Goal: Feedback & Contribution: Leave review/rating

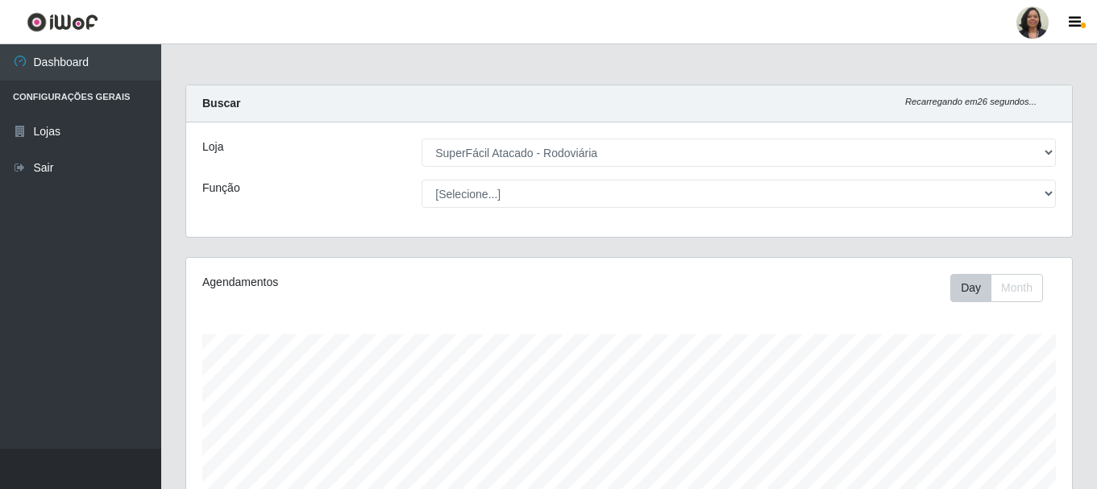
select select "400"
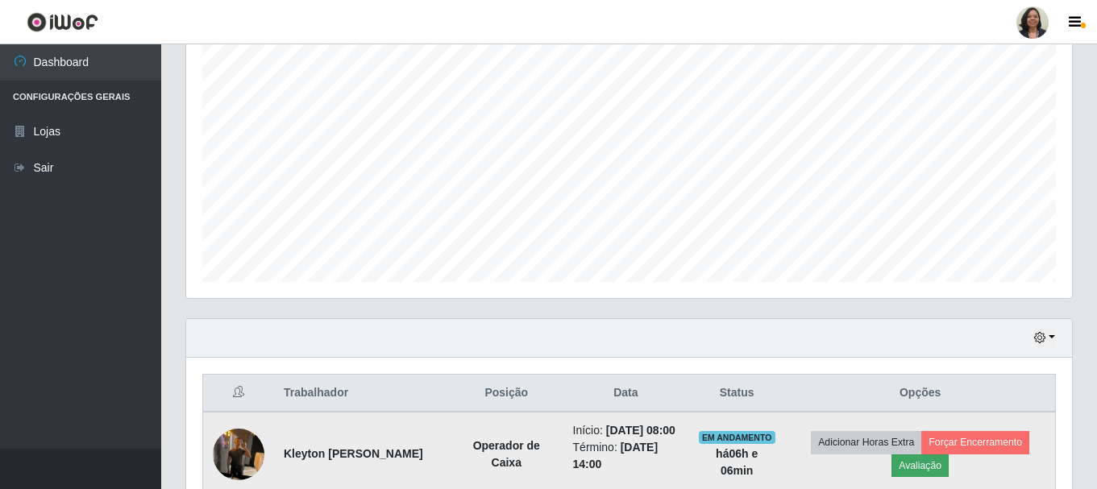
scroll to position [334, 885]
click at [928, 474] on button "Avaliação" at bounding box center [919, 465] width 57 height 23
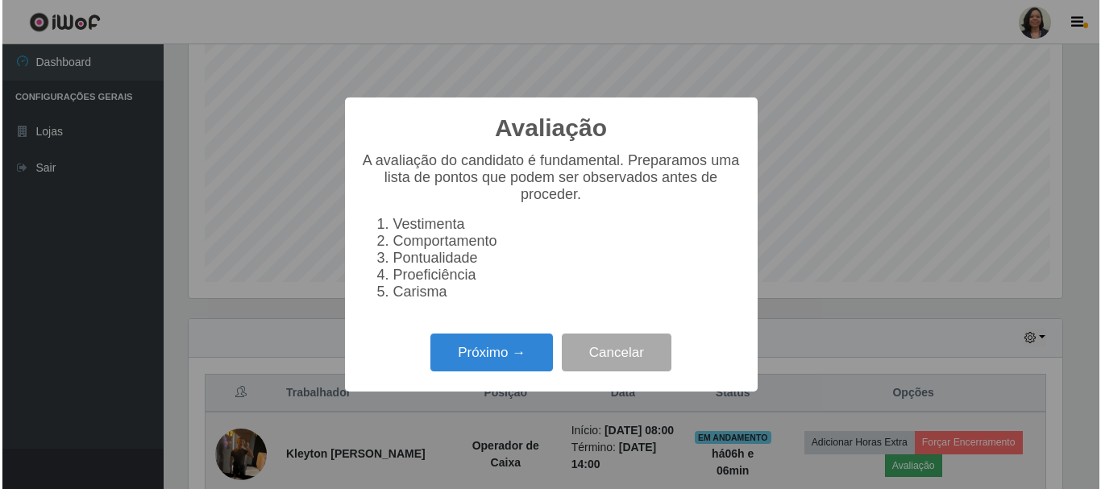
scroll to position [334, 877]
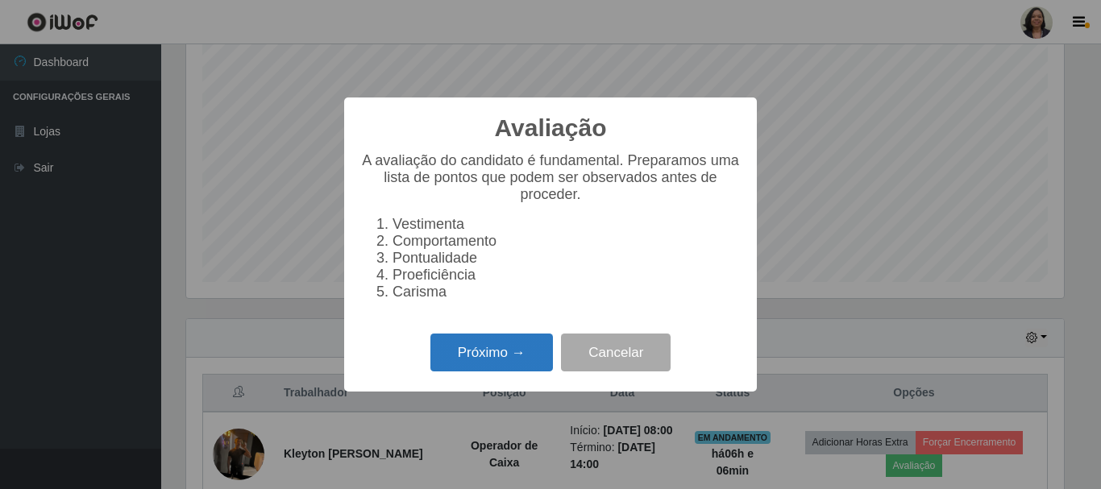
click at [461, 367] on button "Próximo →" at bounding box center [491, 353] width 122 height 38
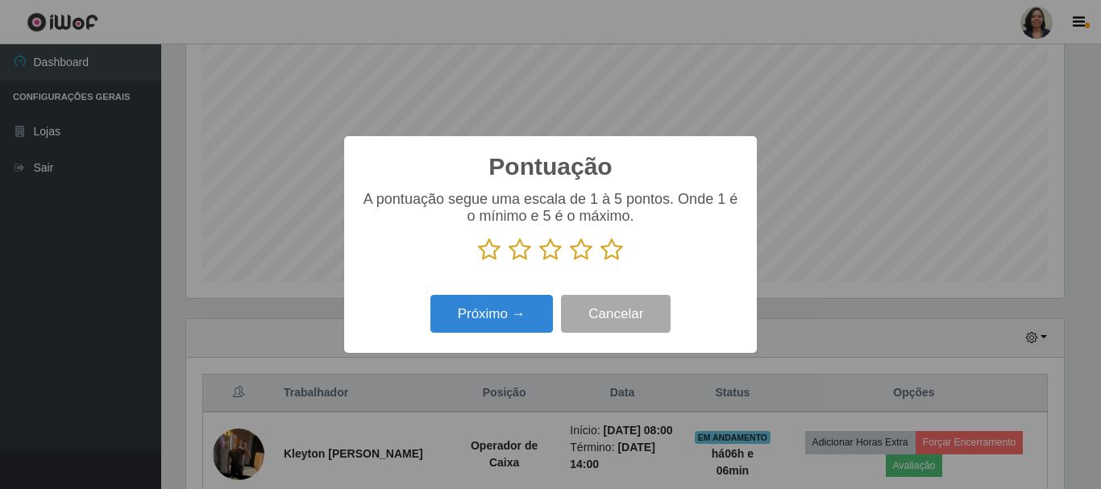
click at [609, 248] on icon at bounding box center [611, 250] width 23 height 24
click at [600, 262] on input "radio" at bounding box center [600, 262] width 0 height 0
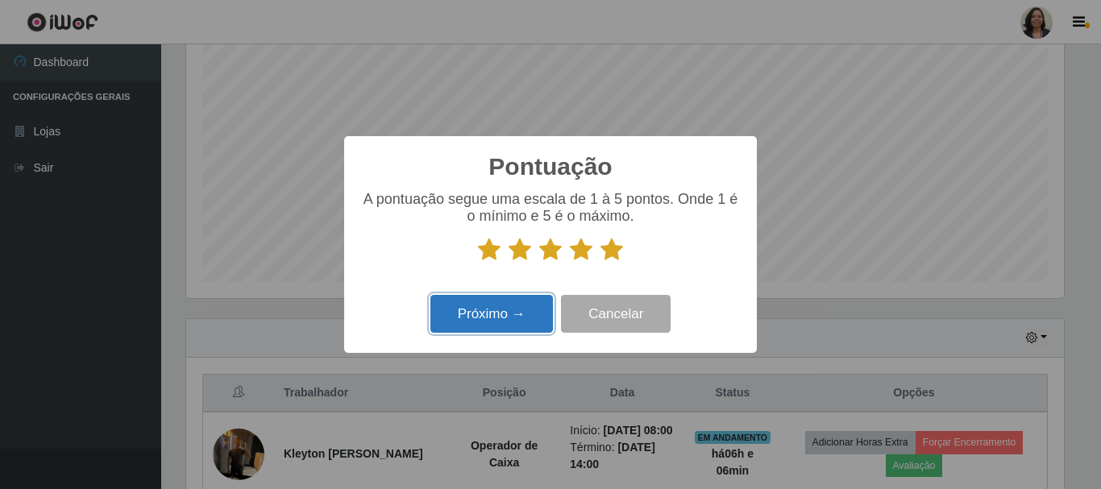
click at [508, 325] on button "Próximo →" at bounding box center [491, 314] width 122 height 38
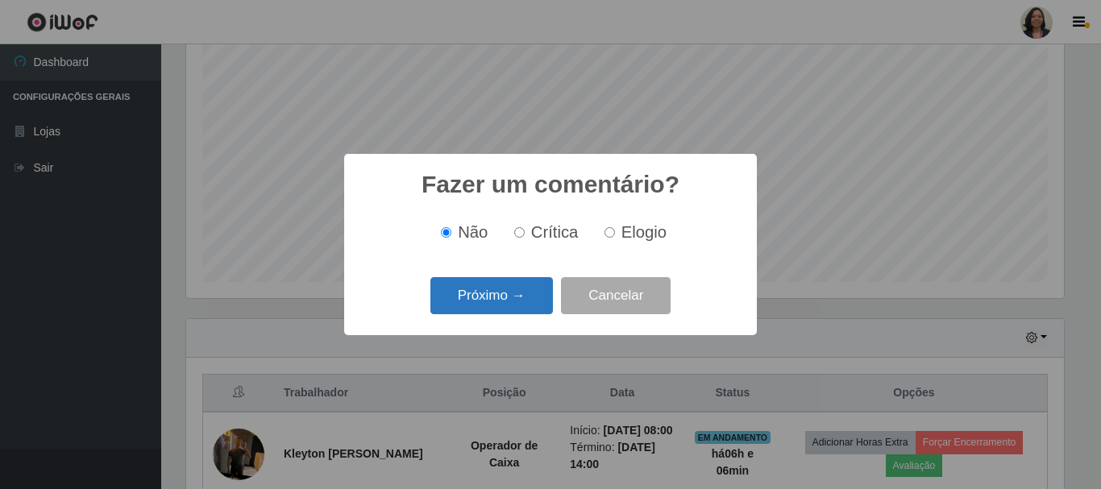
click at [498, 303] on button "Próximo →" at bounding box center [491, 296] width 122 height 38
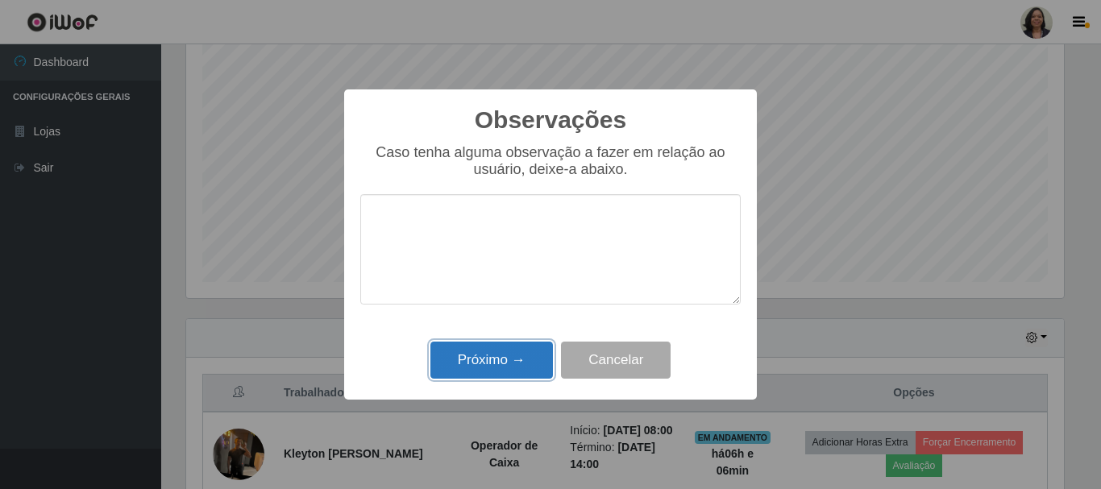
click at [477, 359] on button "Próximo →" at bounding box center [491, 361] width 122 height 38
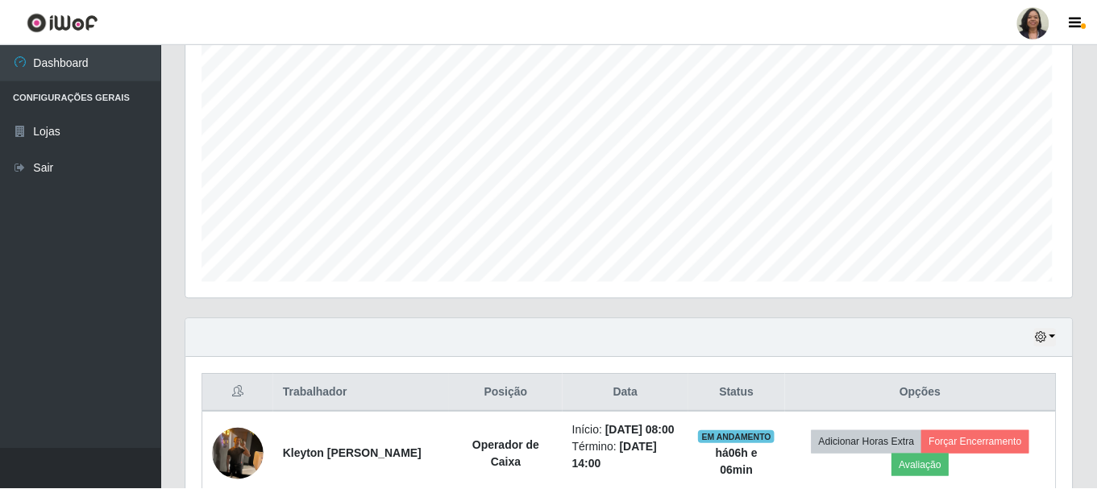
scroll to position [334, 885]
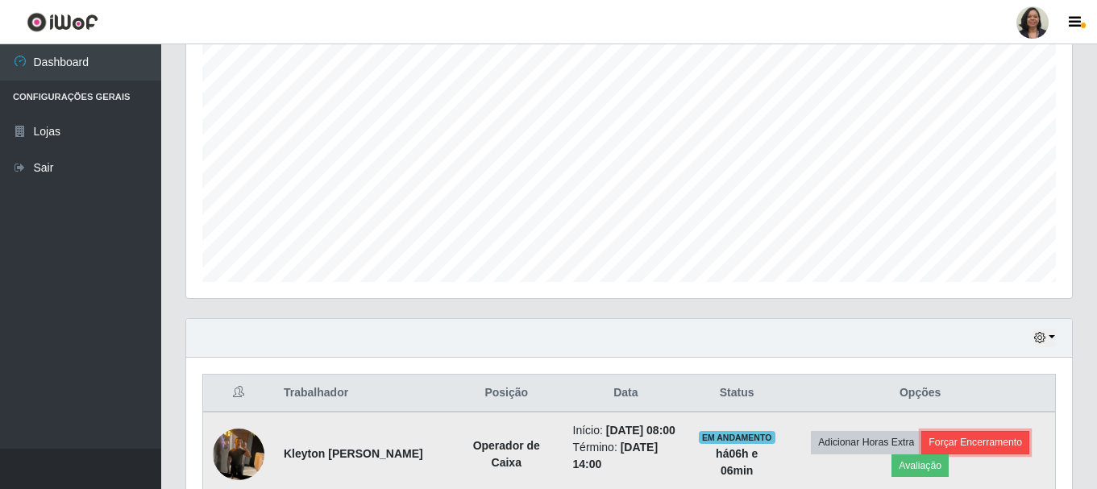
click at [975, 452] on button "Forçar Encerramento" at bounding box center [975, 442] width 108 height 23
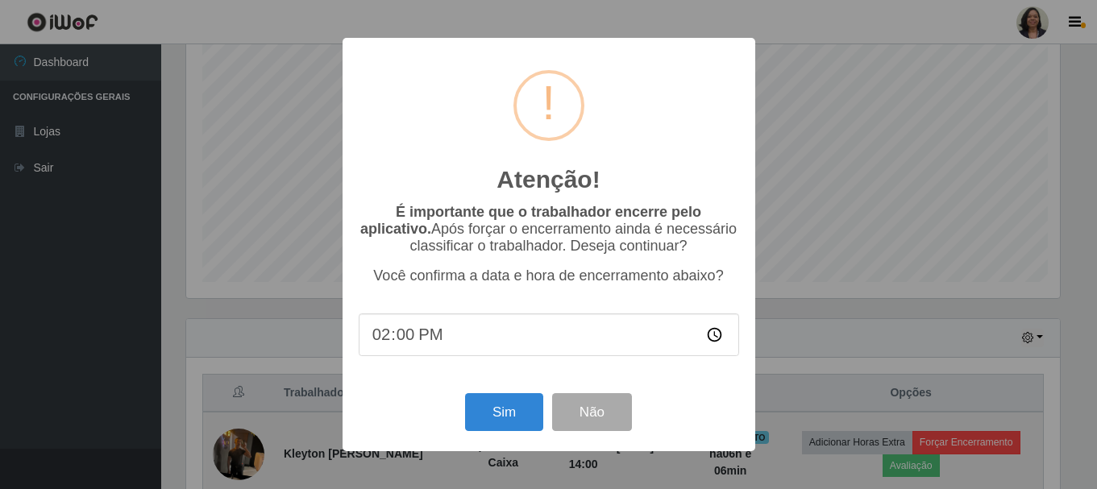
scroll to position [334, 877]
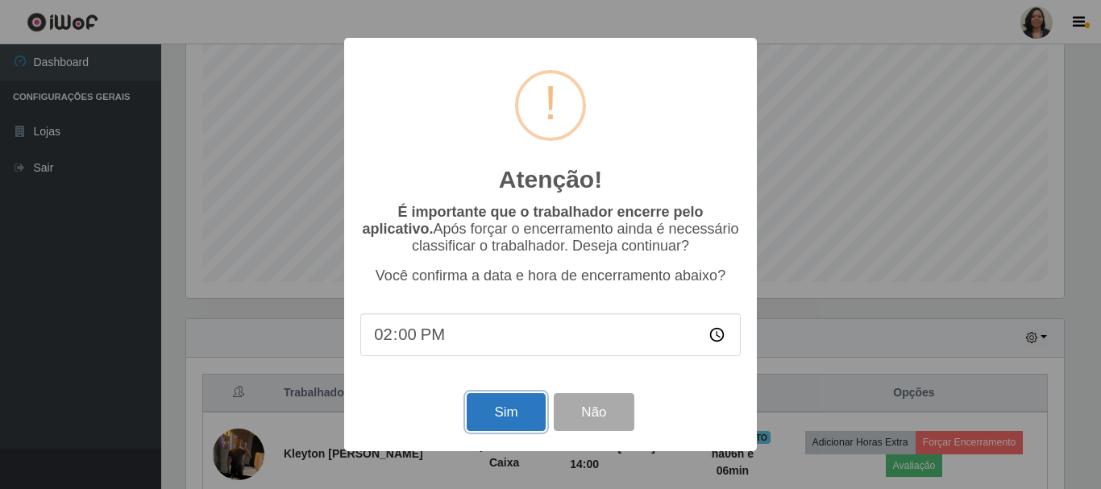
click at [504, 420] on button "Sim" at bounding box center [505, 412] width 78 height 38
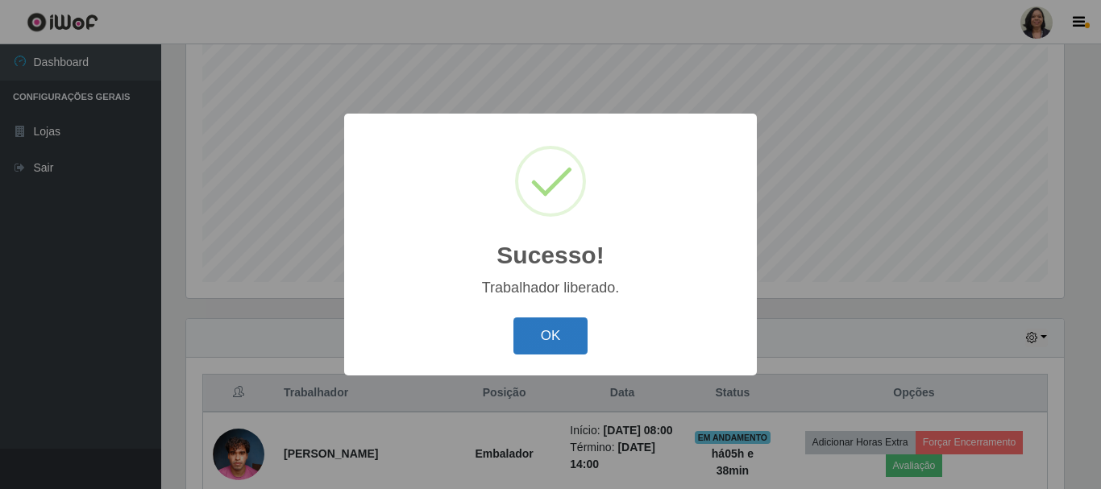
click at [533, 332] on button "OK" at bounding box center [550, 336] width 75 height 38
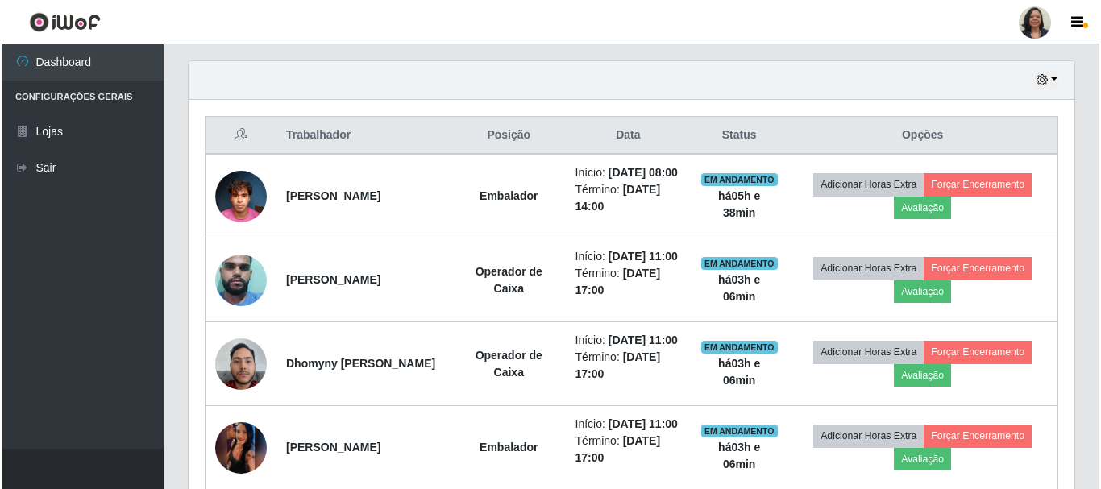
scroll to position [616, 0]
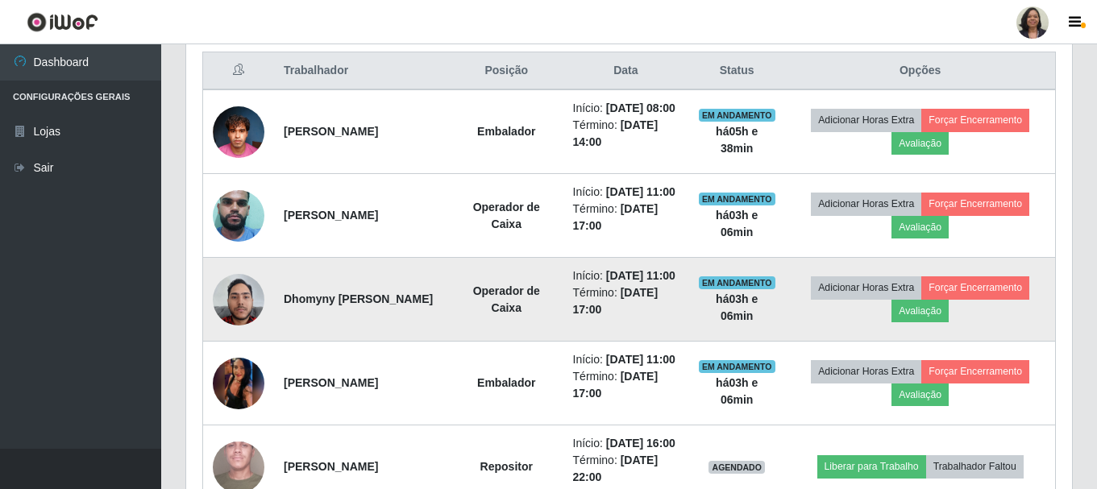
click at [237, 325] on img at bounding box center [239, 300] width 52 height 52
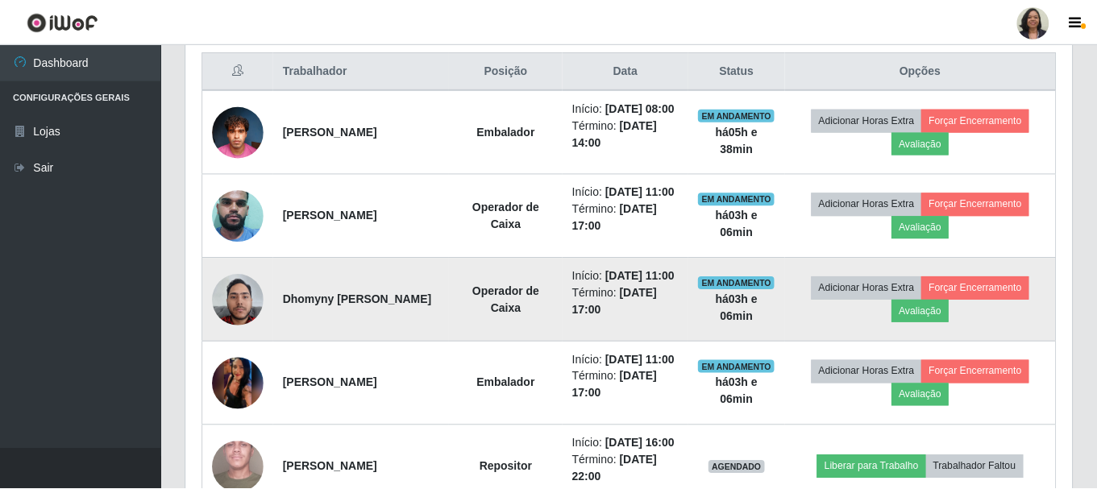
scroll to position [334, 877]
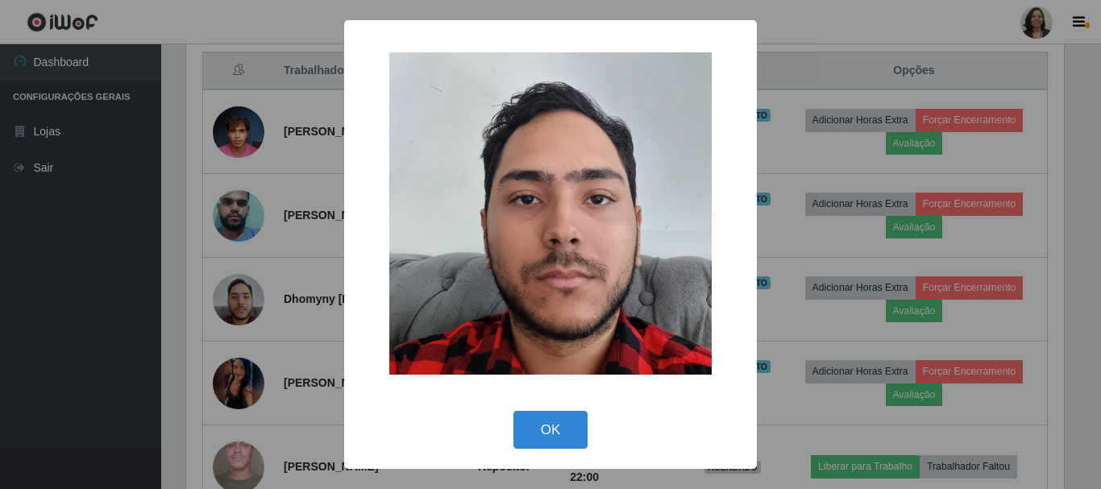
click at [117, 322] on div "× OK Cancel" at bounding box center [550, 244] width 1101 height 489
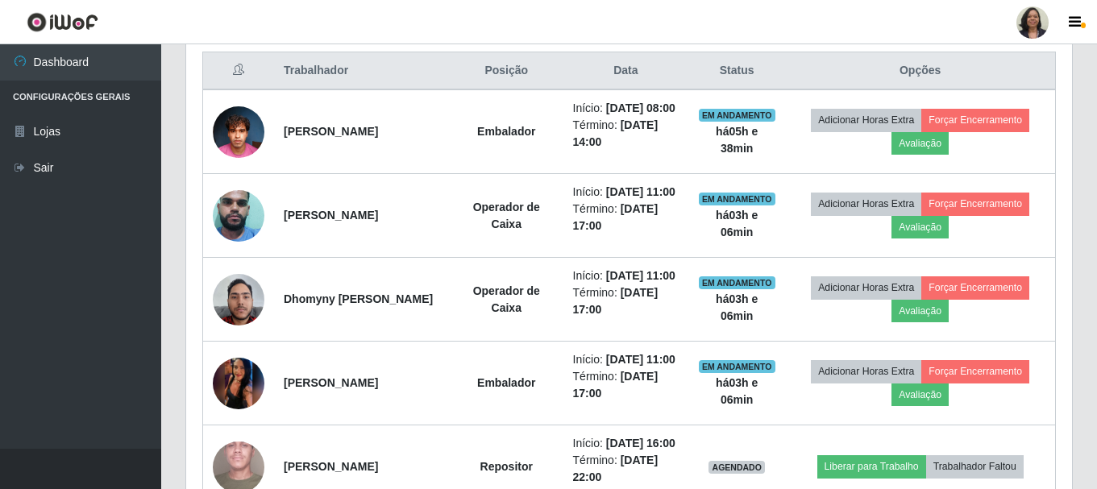
scroll to position [334, 885]
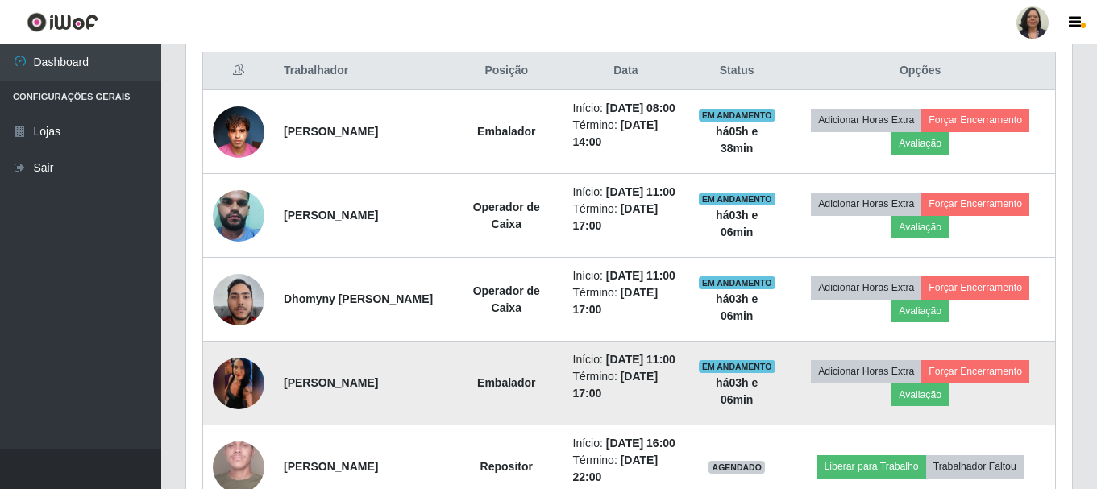
click at [229, 440] on img at bounding box center [239, 382] width 52 height 114
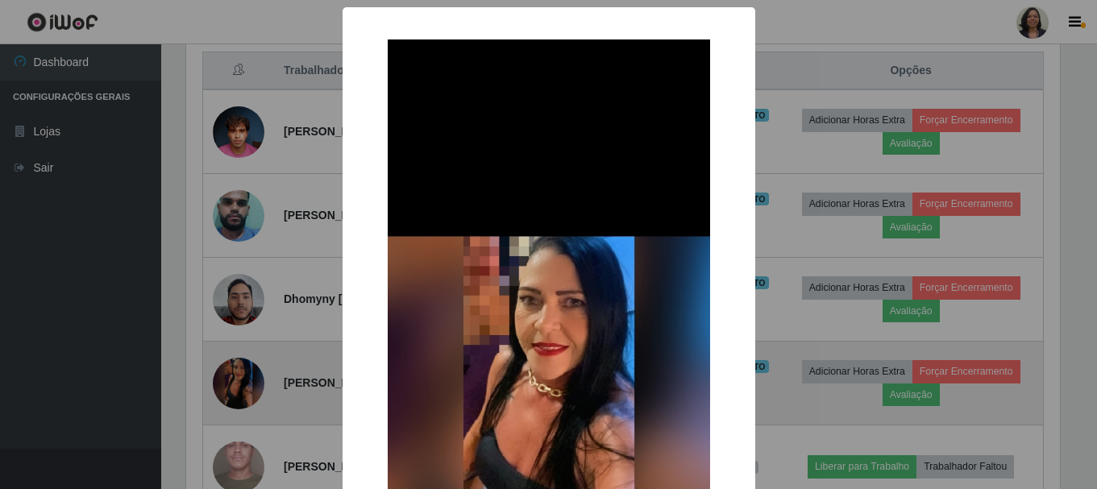
scroll to position [334, 877]
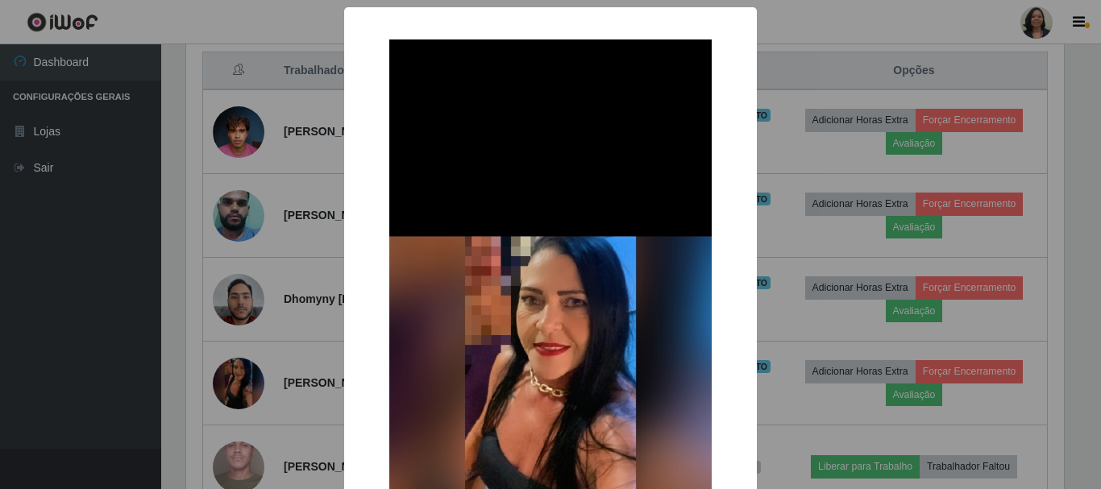
click at [106, 406] on div "× OK Cancel" at bounding box center [550, 244] width 1101 height 489
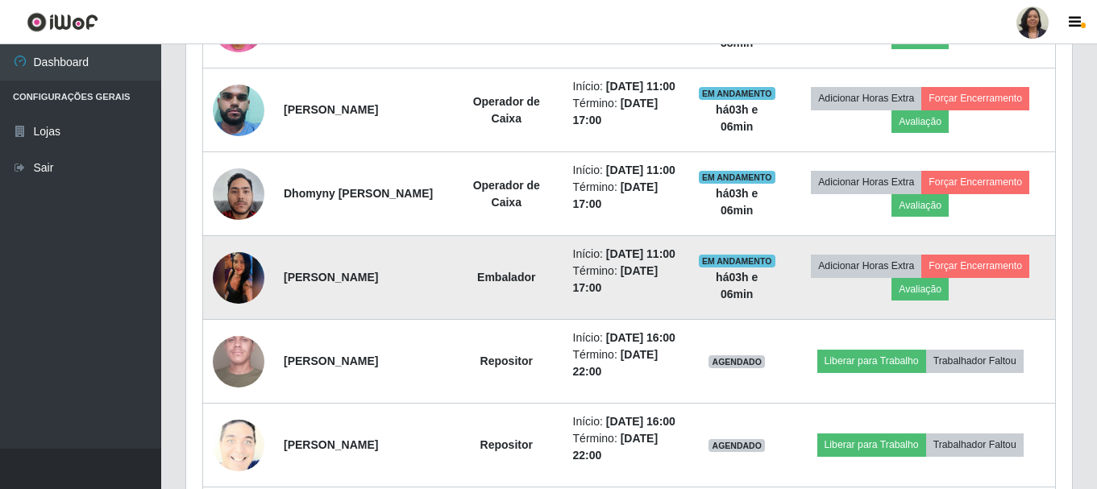
scroll to position [939, 0]
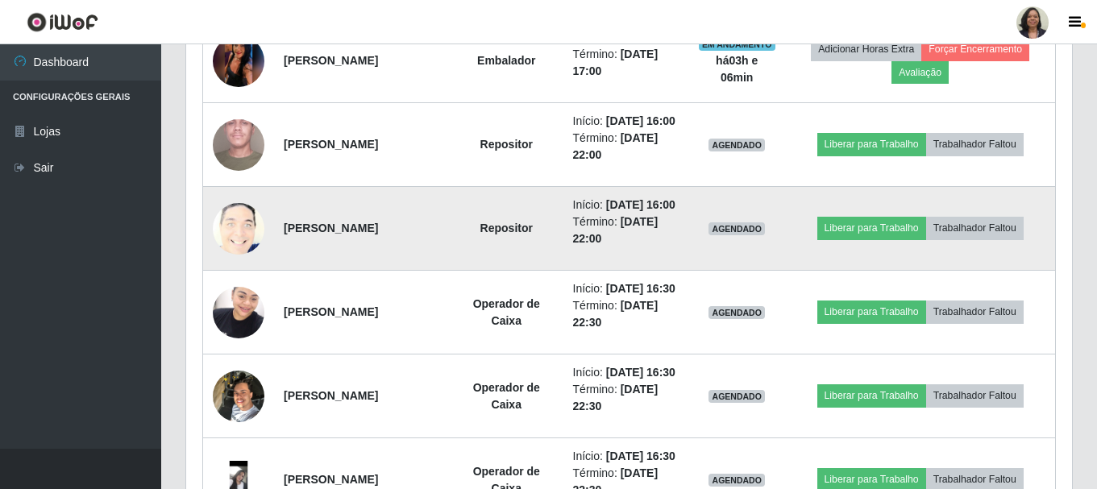
click at [231, 260] on img at bounding box center [239, 229] width 52 height 64
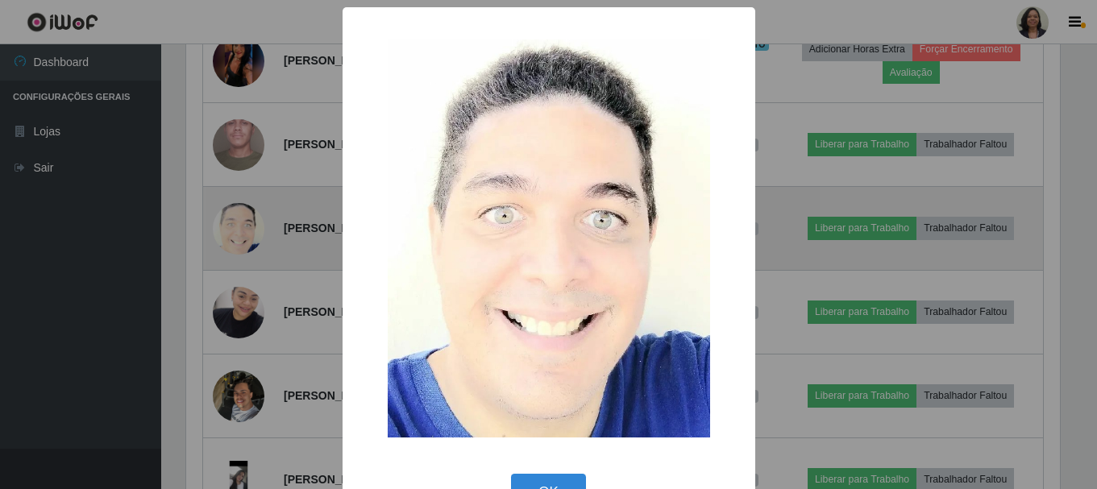
scroll to position [0, 0]
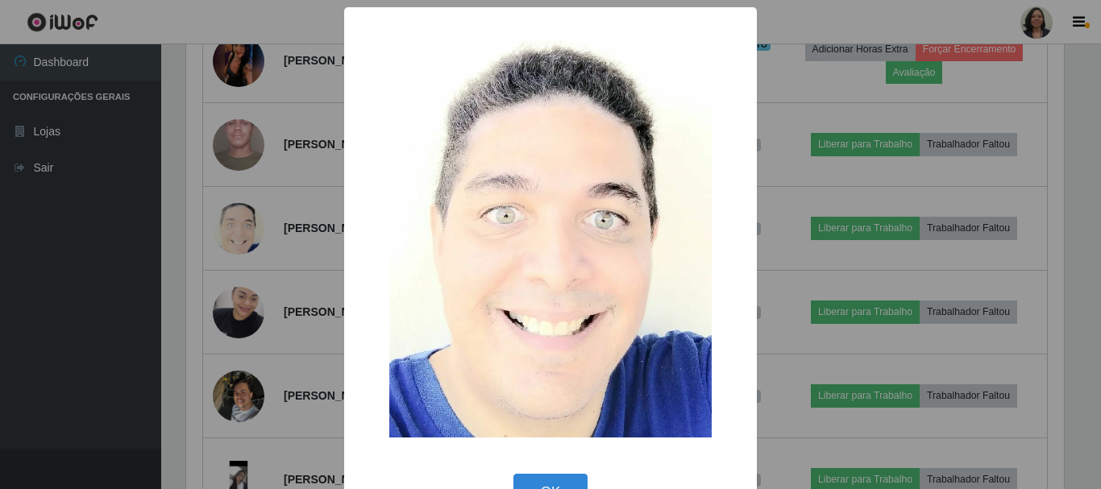
click at [73, 269] on div "× OK Cancel" at bounding box center [550, 244] width 1101 height 489
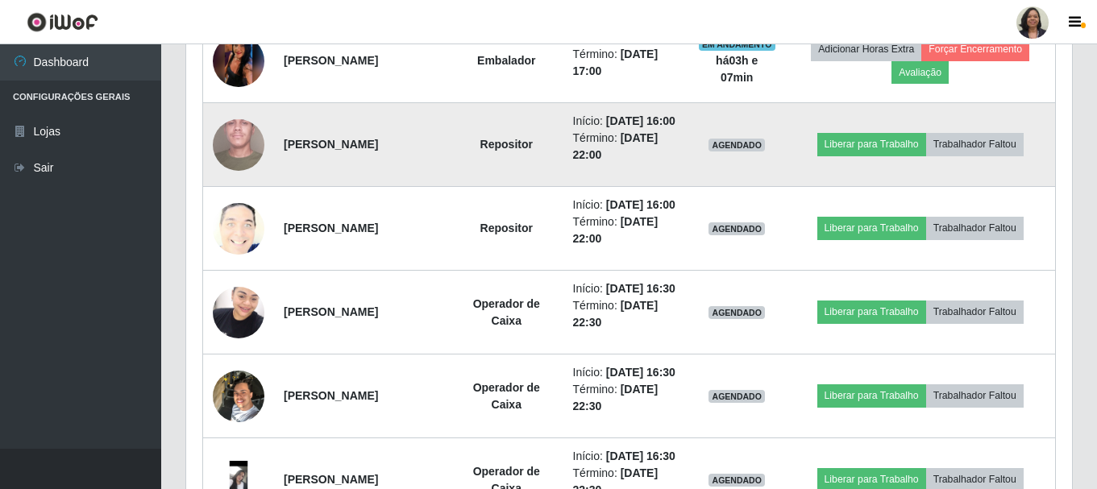
click at [232, 201] on img at bounding box center [239, 144] width 52 height 114
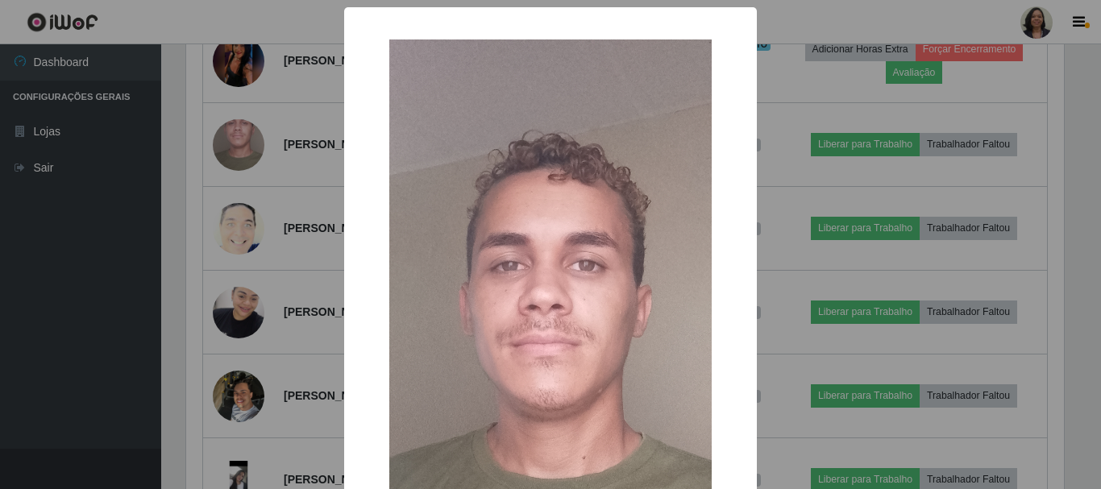
click at [132, 270] on div "× OK Cancel" at bounding box center [550, 244] width 1101 height 489
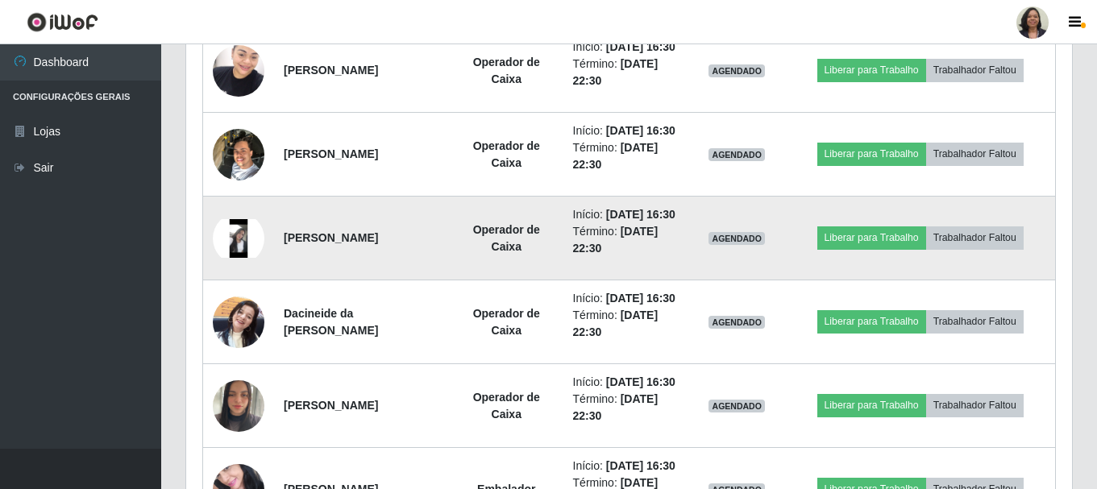
click at [241, 258] on img at bounding box center [239, 238] width 52 height 39
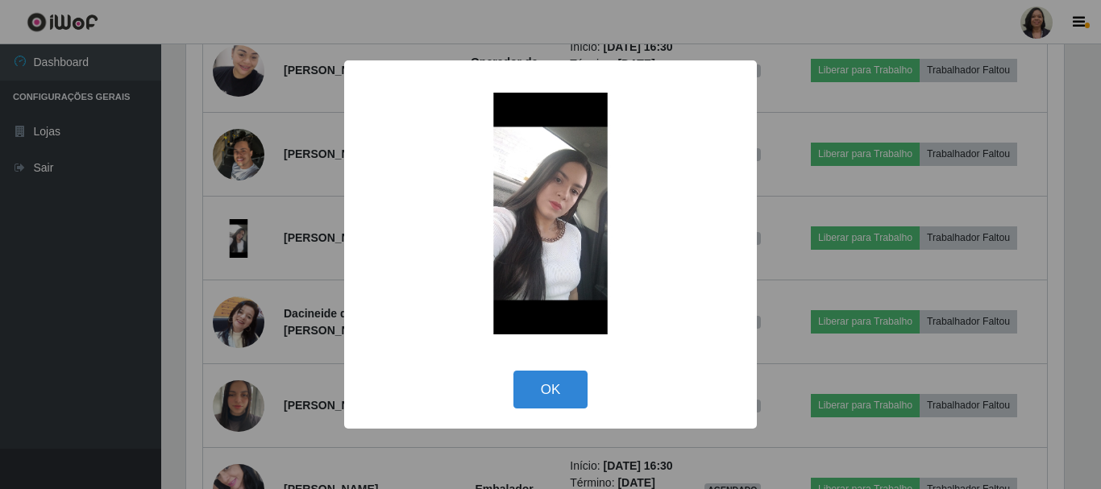
click at [53, 379] on div "× OK Cancel" at bounding box center [550, 244] width 1101 height 489
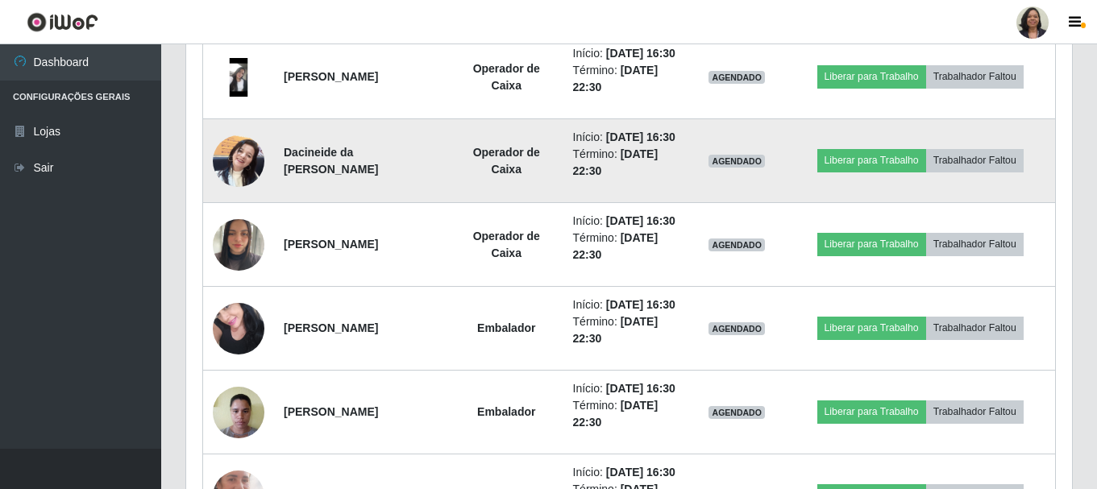
click at [242, 195] on img at bounding box center [239, 160] width 52 height 68
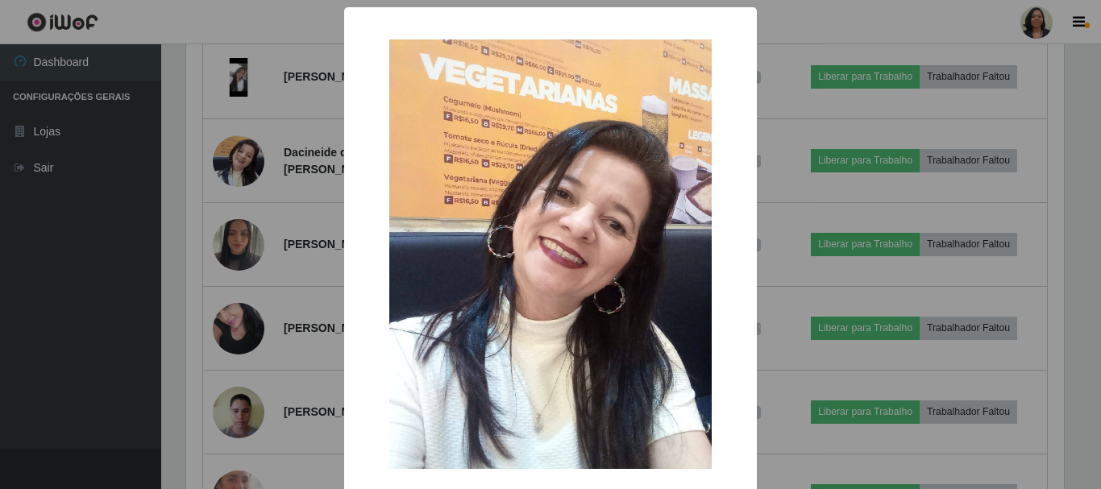
click at [32, 303] on div "× OK Cancel" at bounding box center [550, 244] width 1101 height 489
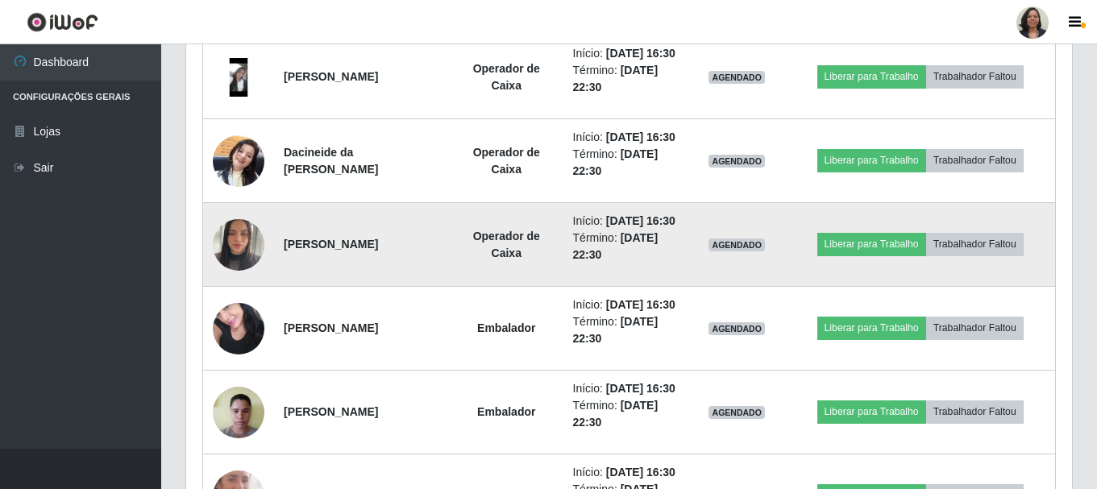
click at [234, 279] on img at bounding box center [239, 244] width 52 height 68
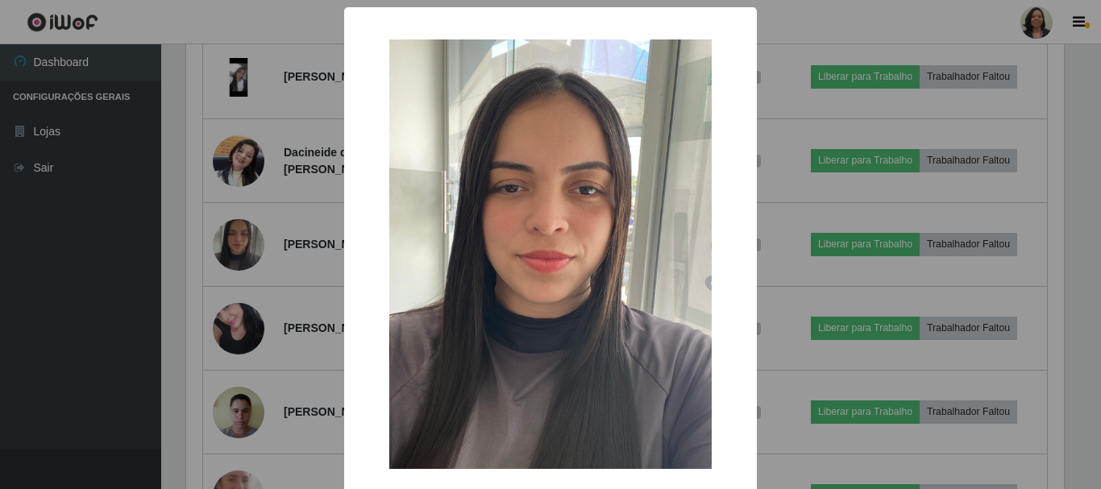
click at [57, 316] on div "× OK Cancel" at bounding box center [550, 244] width 1101 height 489
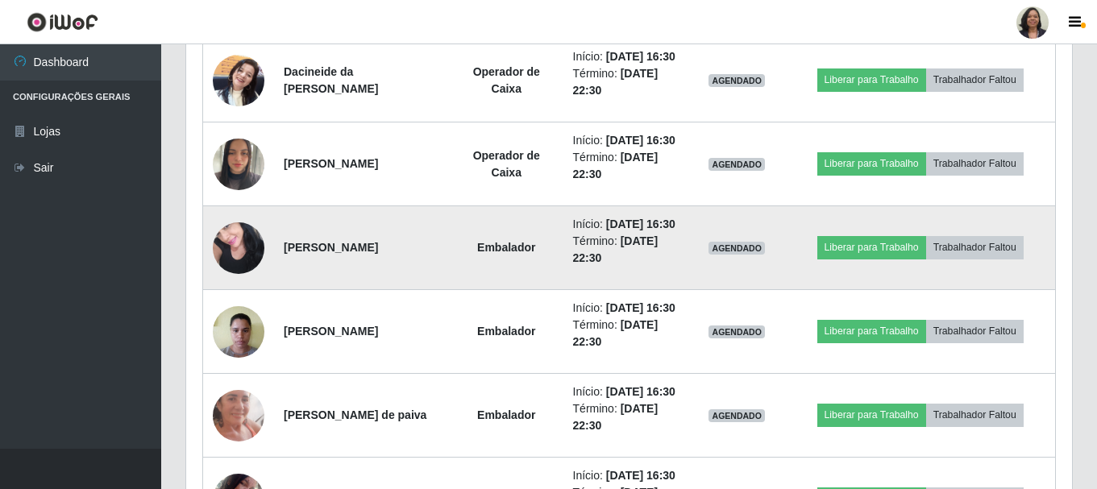
click at [218, 282] on img at bounding box center [239, 248] width 52 height 68
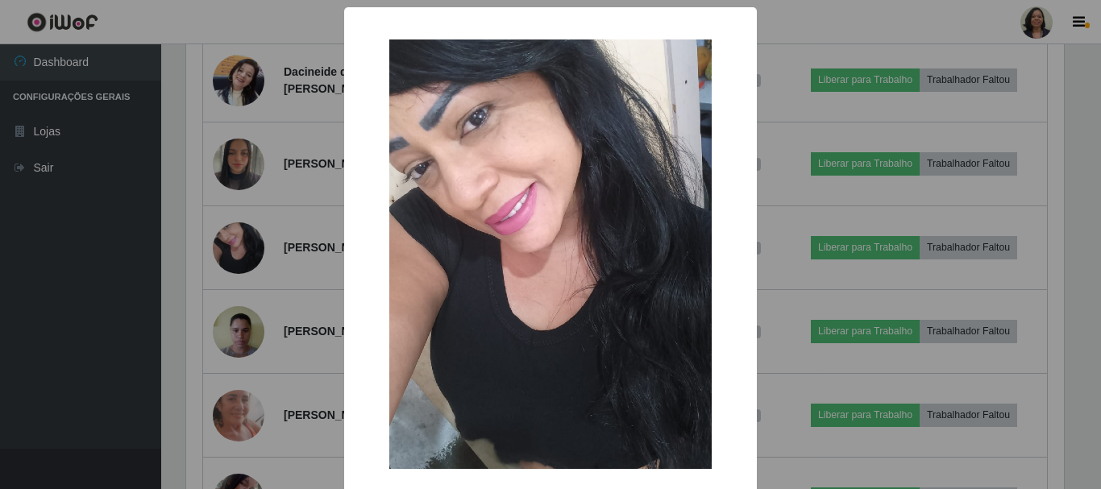
click at [80, 350] on div "× OK Cancel" at bounding box center [550, 244] width 1101 height 489
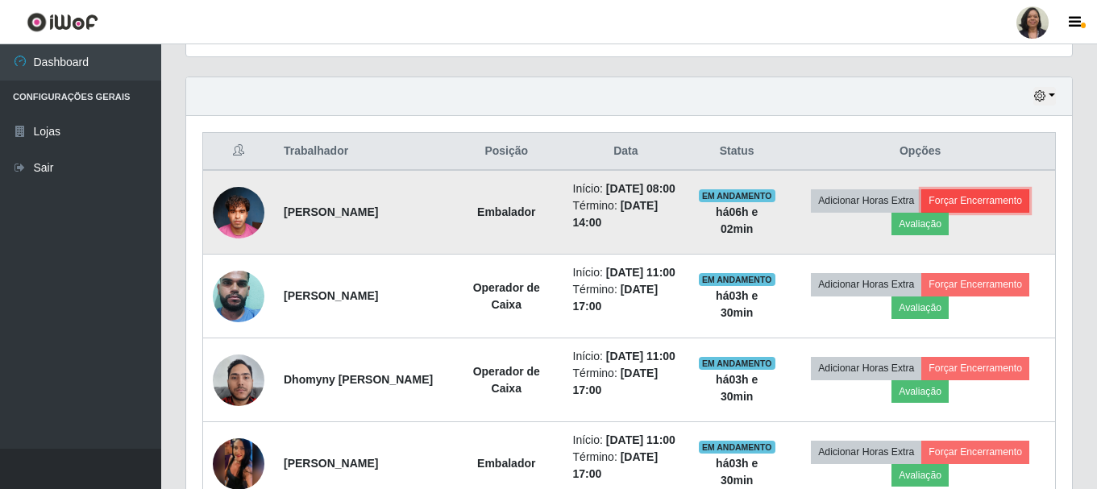
click at [977, 207] on button "Forçar Encerramento" at bounding box center [975, 200] width 108 height 23
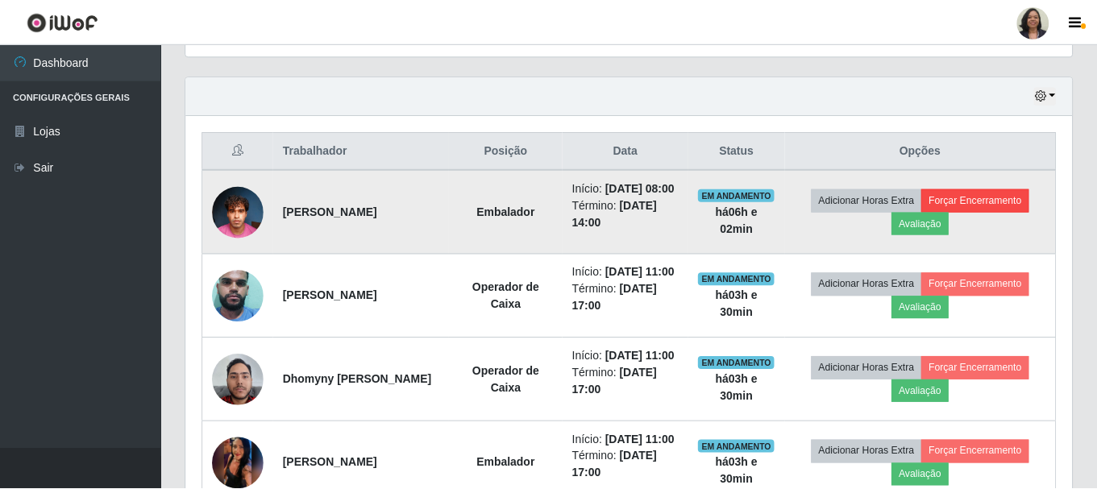
scroll to position [334, 877]
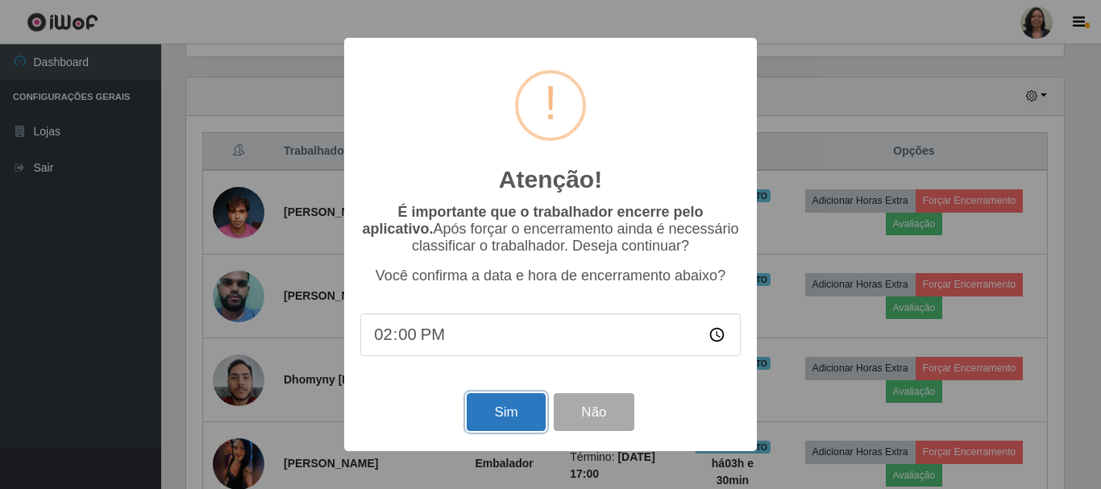
click at [499, 422] on button "Sim" at bounding box center [505, 412] width 78 height 38
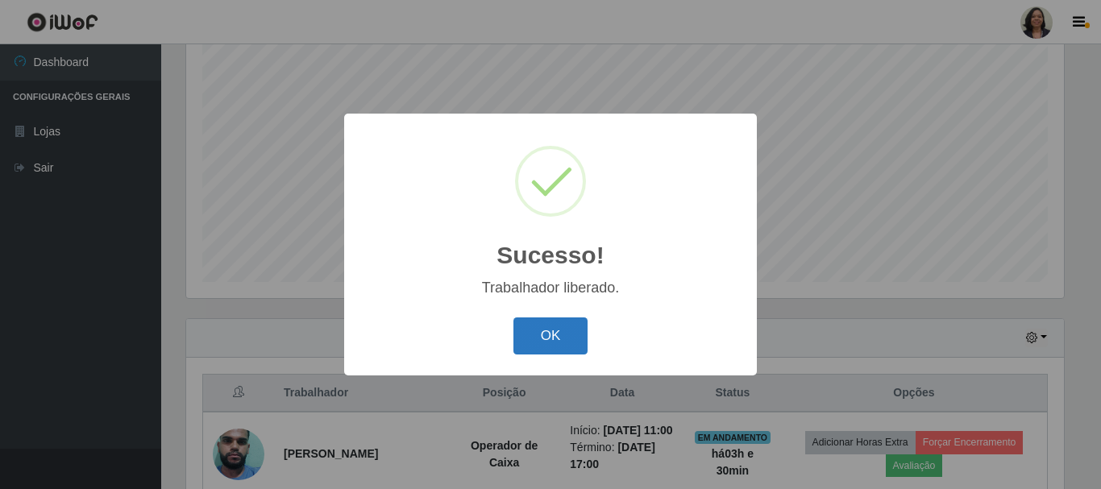
click at [541, 339] on button "OK" at bounding box center [550, 336] width 75 height 38
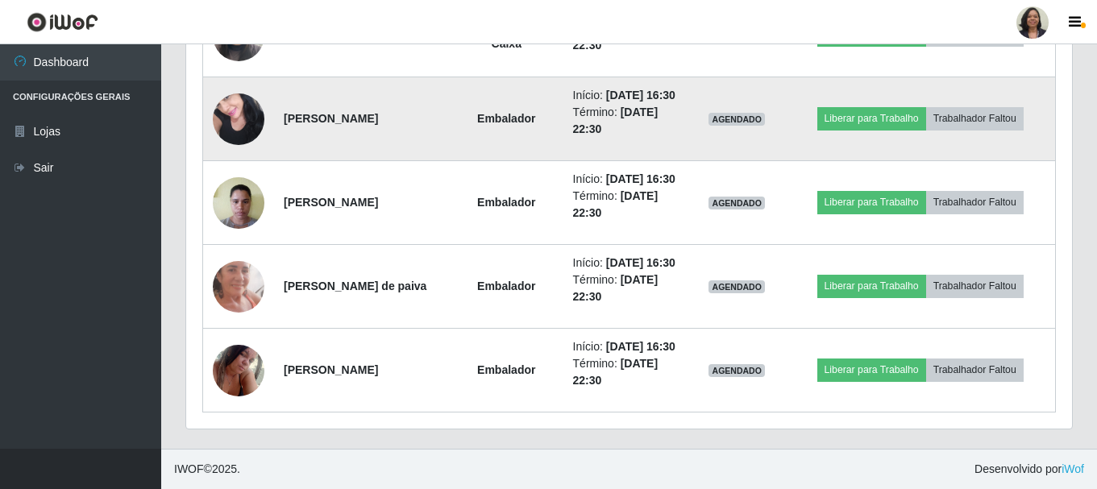
scroll to position [1664, 0]
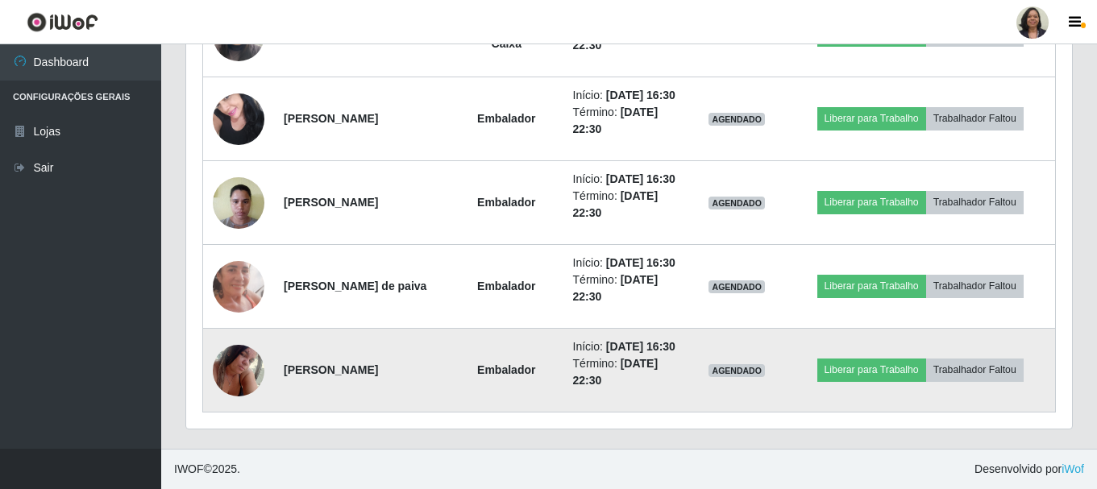
click at [234, 401] on img at bounding box center [239, 370] width 52 height 68
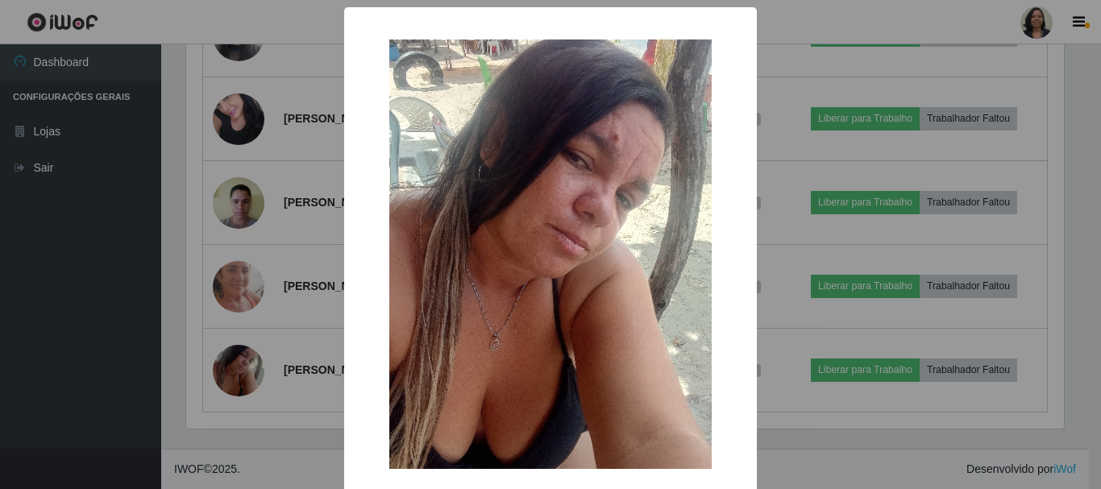
click at [316, 371] on div "× OK Cancel" at bounding box center [550, 244] width 1101 height 489
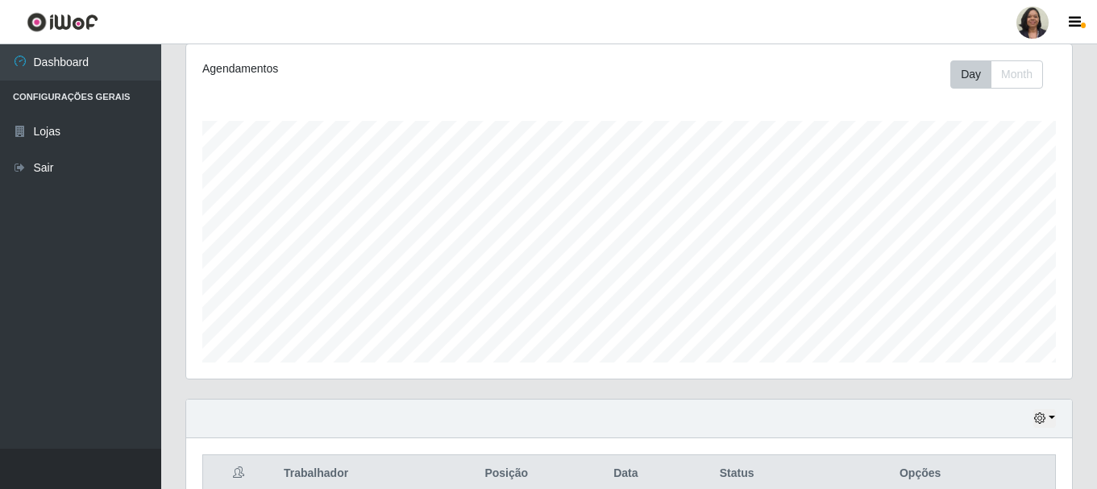
scroll to position [375, 0]
